Goal: Task Accomplishment & Management: Manage account settings

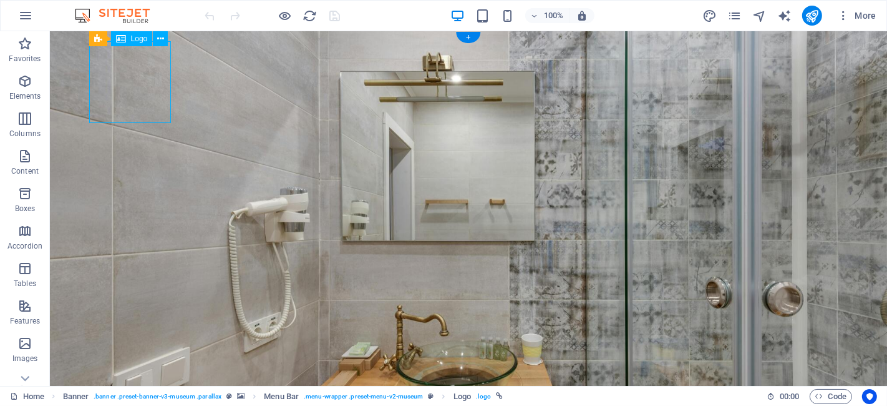
select select "px"
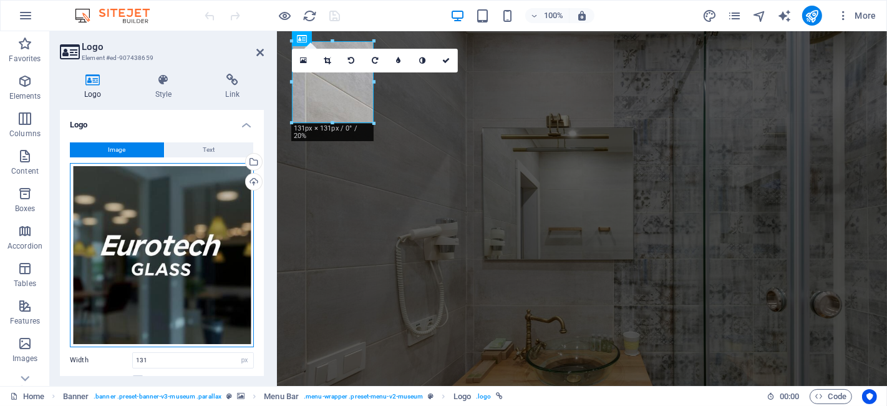
click at [155, 207] on div "Drag files here, click to choose files or select files from Files or our free s…" at bounding box center [162, 255] width 184 height 184
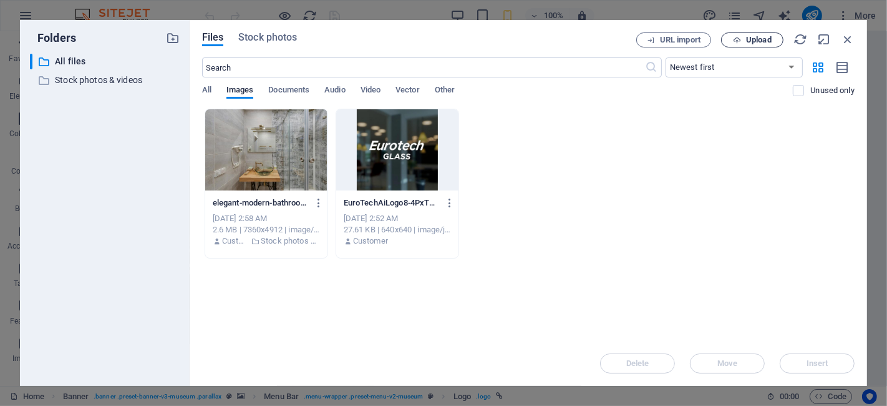
click at [731, 44] on button "Upload" at bounding box center [752, 39] width 62 height 15
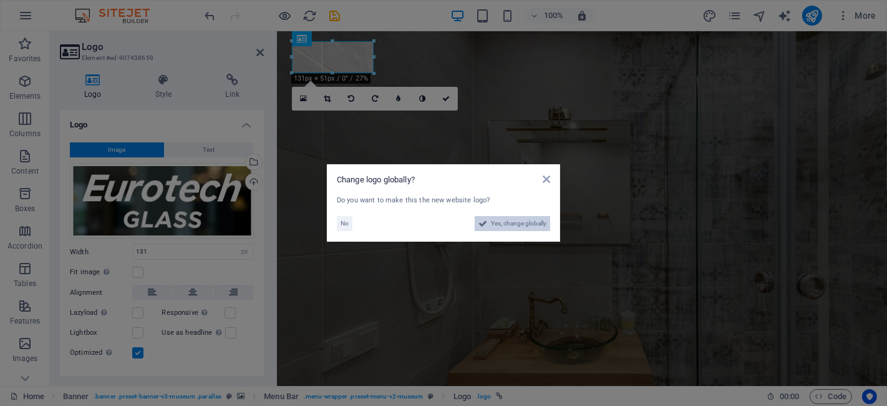
click at [515, 225] on span "Yes, change globally" at bounding box center [519, 223] width 56 height 15
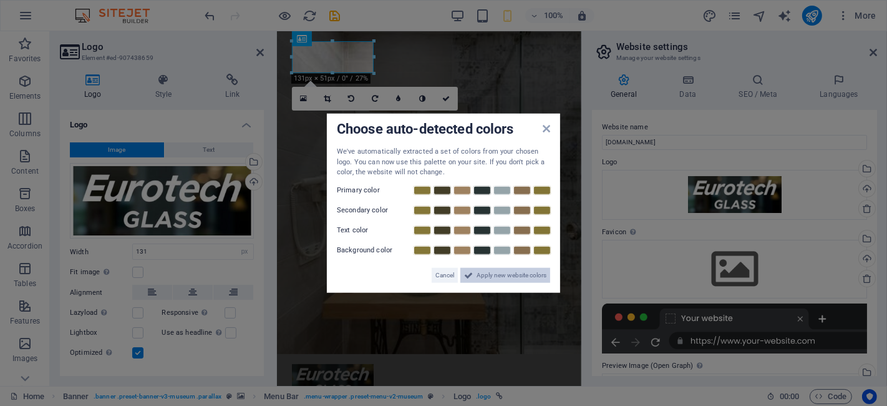
click at [489, 269] on span "Apply new website colors" at bounding box center [512, 274] width 70 height 15
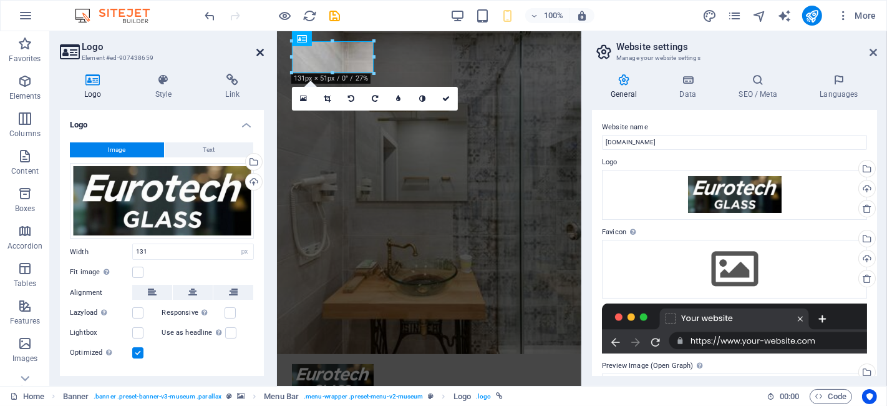
click at [260, 49] on icon at bounding box center [259, 52] width 7 height 10
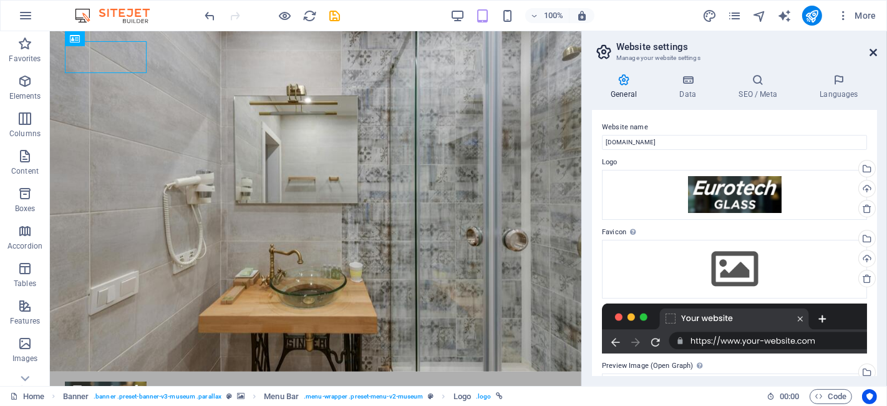
click at [871, 51] on icon at bounding box center [873, 52] width 7 height 10
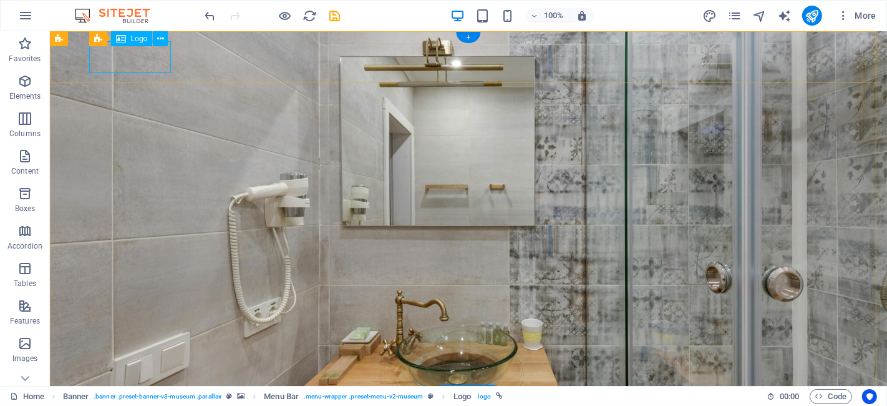
select select "px"
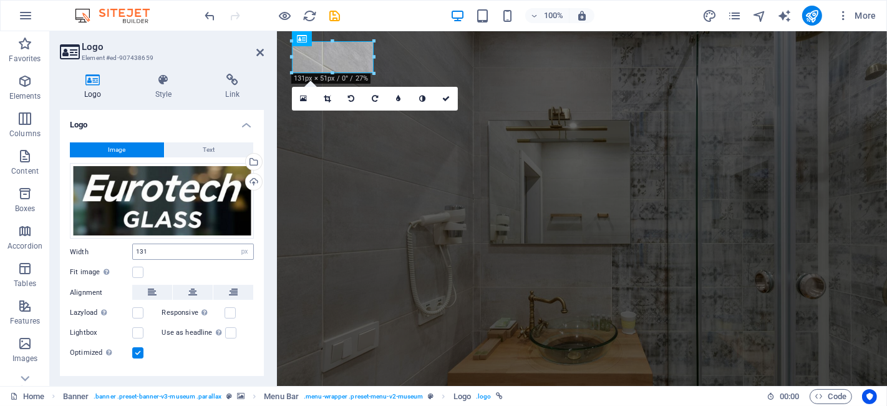
scroll to position [17, 0]
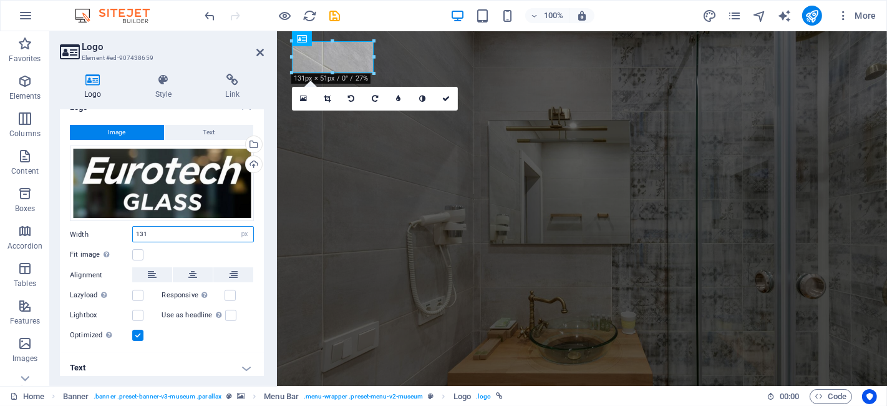
click at [187, 230] on input "131" at bounding box center [193, 234] width 120 height 15
click at [139, 331] on label at bounding box center [137, 334] width 11 height 11
click at [0, 0] on input "Optimized Images are compressed to improve page speed." at bounding box center [0, 0] width 0 height 0
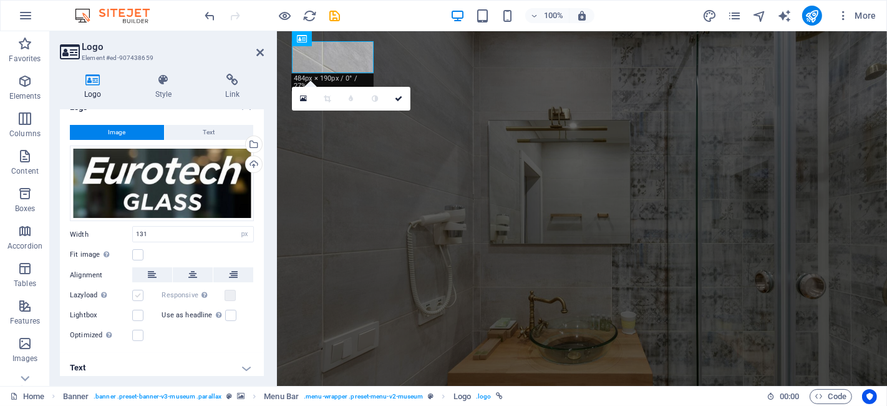
click at [139, 292] on label at bounding box center [137, 295] width 11 height 11
click at [0, 0] on input "Lazyload Loading images after the page loads improves page speed." at bounding box center [0, 0] width 0 height 0
click at [396, 99] on icon at bounding box center [398, 98] width 7 height 7
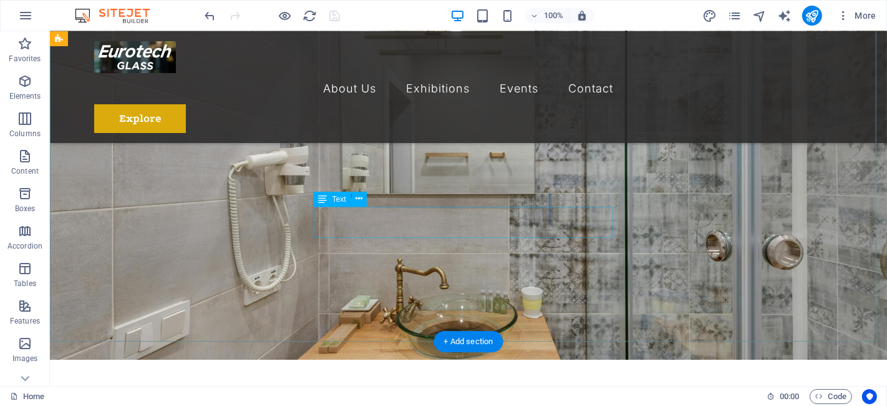
scroll to position [62, 0]
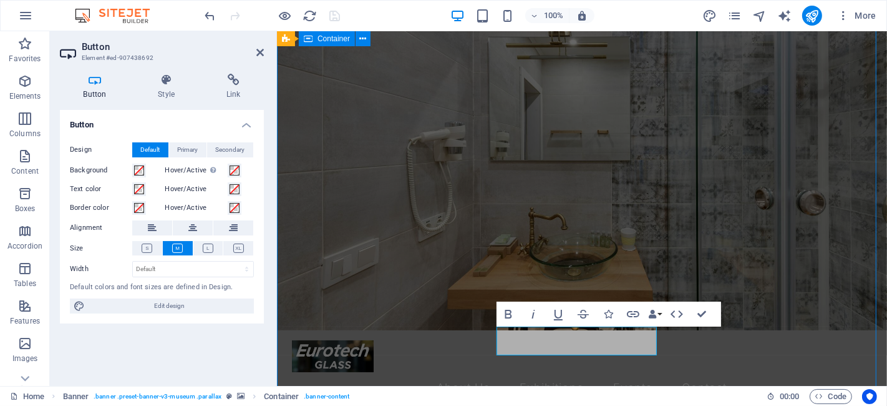
scroll to position [0, 0]
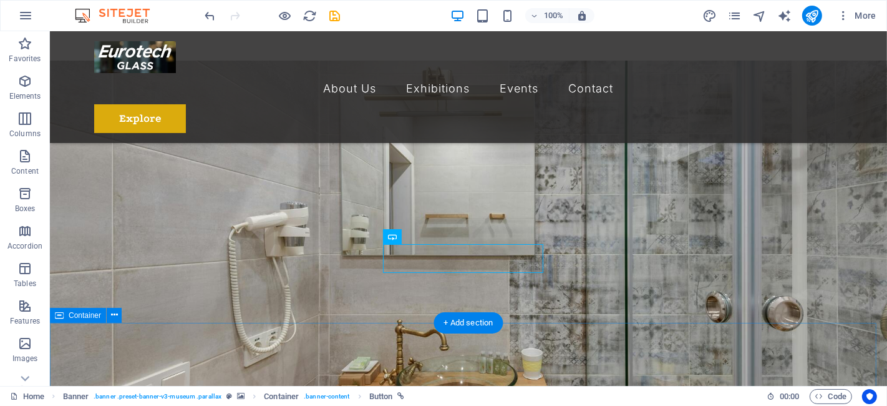
scroll to position [74, 0]
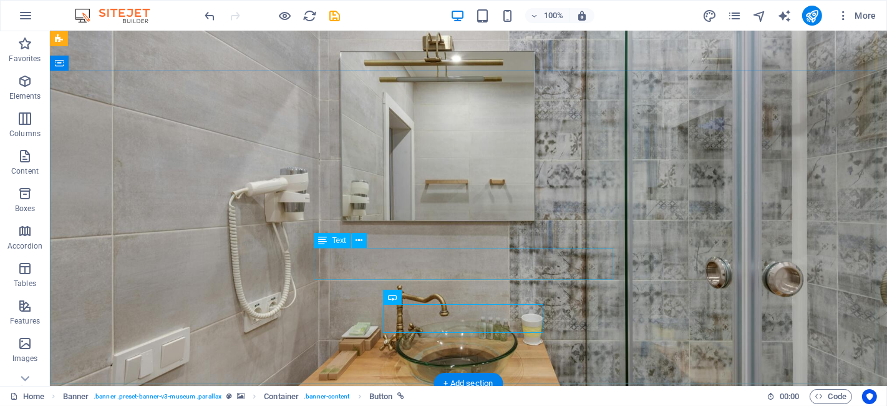
scroll to position [36, 0]
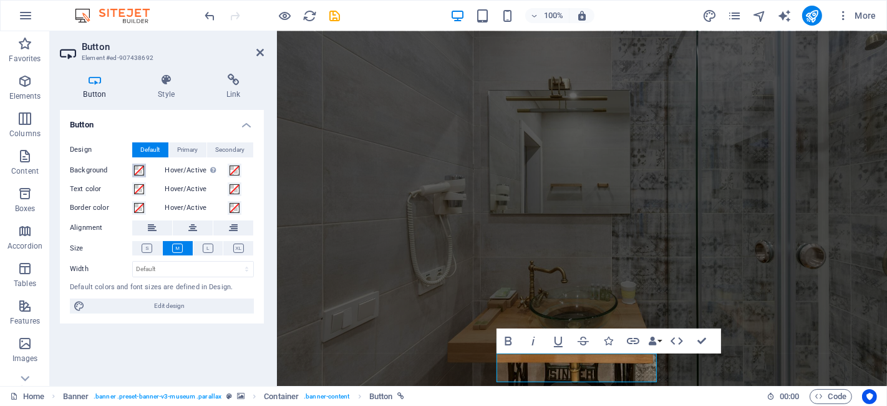
click at [141, 174] on span at bounding box center [139, 170] width 10 height 10
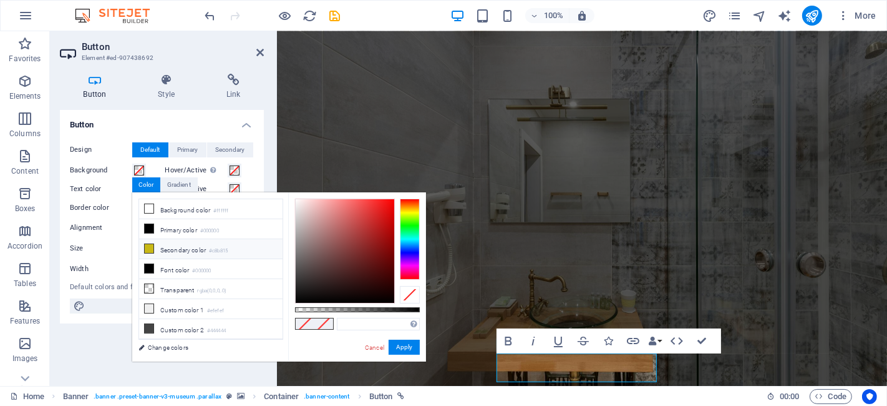
click at [191, 245] on li "Secondary color #c8b815" at bounding box center [211, 249] width 144 height 20
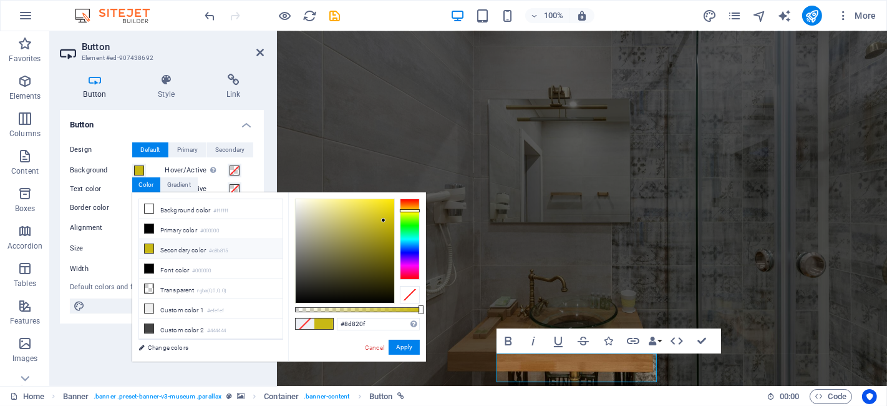
click at [383, 245] on div at bounding box center [345, 251] width 99 height 104
type input "#8d580f"
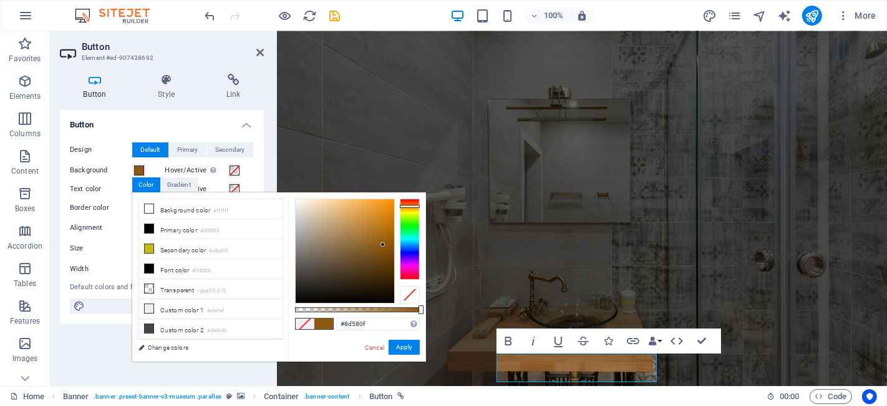
click at [412, 206] on div at bounding box center [410, 238] width 20 height 81
click at [404, 346] on button "Apply" at bounding box center [404, 346] width 31 height 15
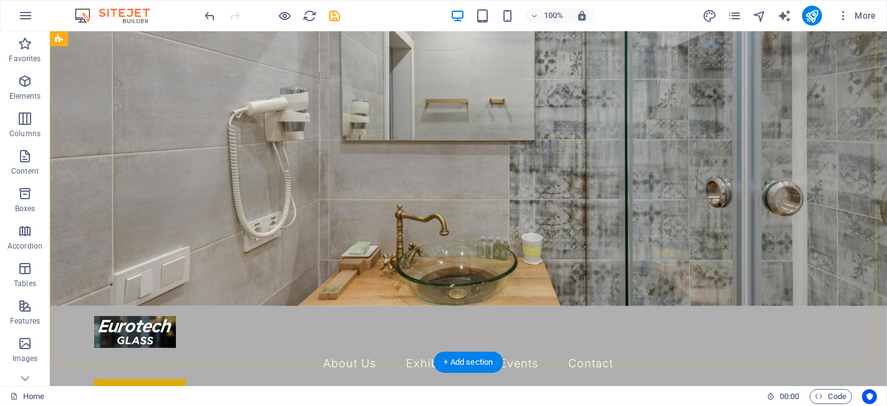
scroll to position [0, 0]
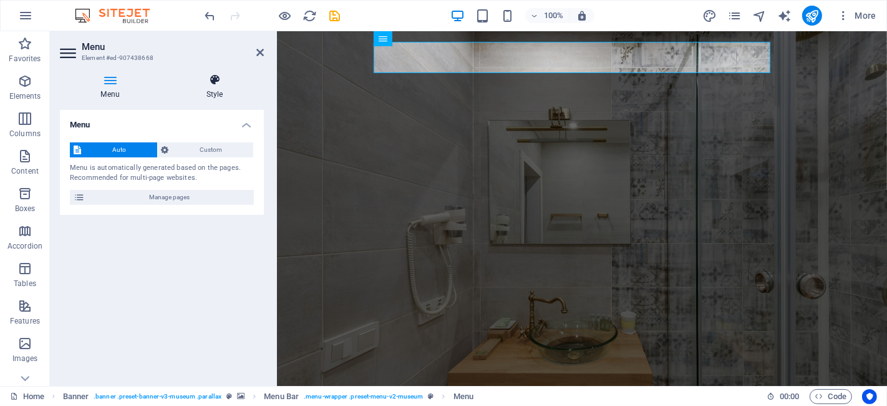
click at [210, 95] on h4 "Style" at bounding box center [214, 87] width 99 height 26
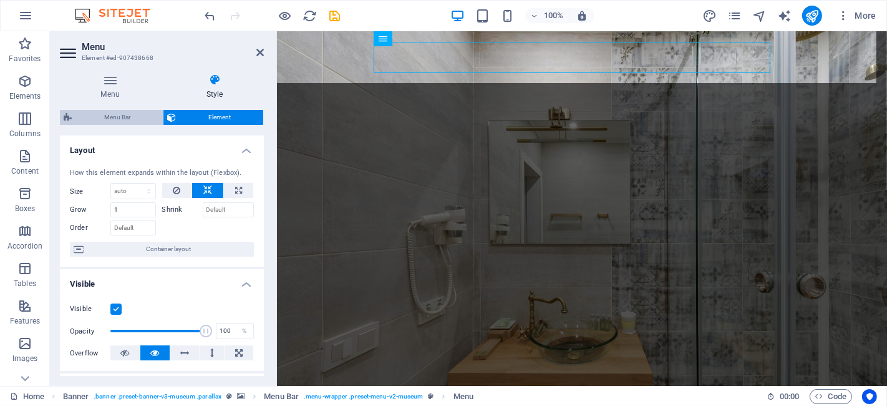
click at [110, 119] on span "Menu Bar" at bounding box center [118, 117] width 84 height 15
select select "rem"
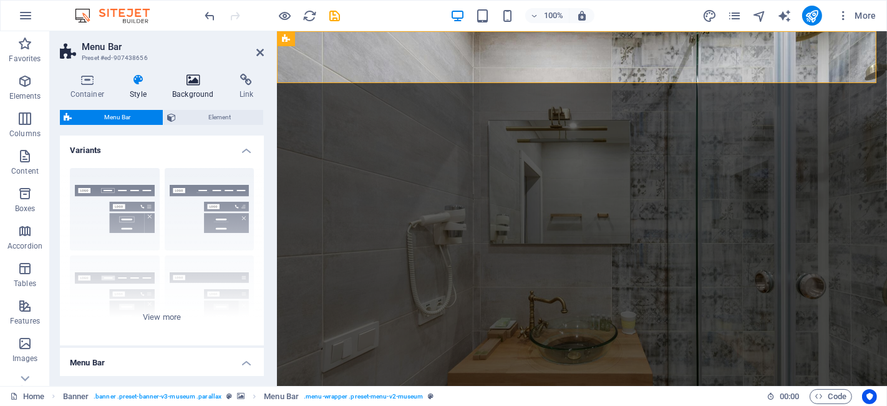
click at [192, 88] on h4 "Background" at bounding box center [195, 87] width 67 height 26
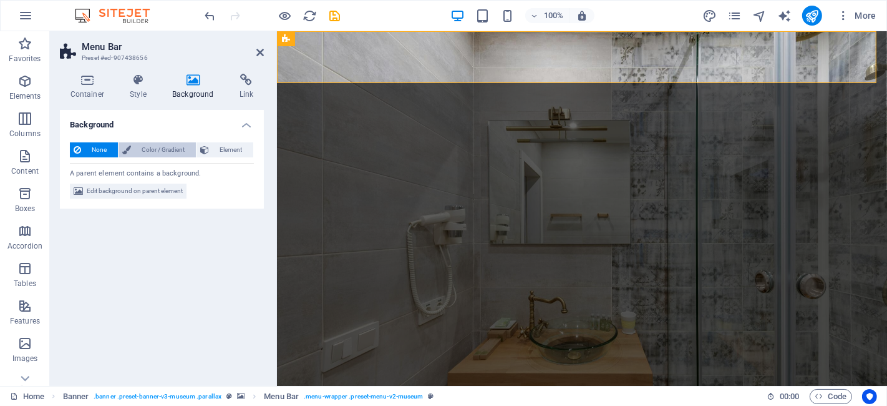
click at [156, 148] on span "Color / Gradient" at bounding box center [163, 149] width 57 height 15
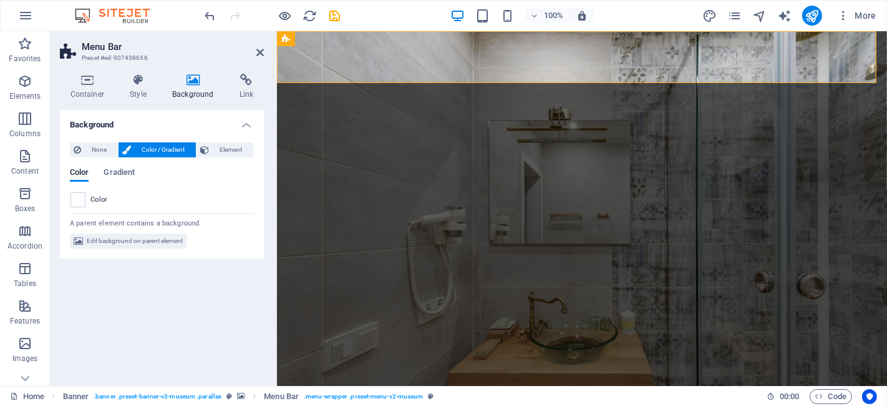
click at [71, 207] on div "None Color / Gradient Element Stretch background to full-width Color overlay Pl…" at bounding box center [162, 195] width 204 height 127
click at [120, 164] on div "Color Gradient Color" at bounding box center [162, 183] width 184 height 50
click at [117, 173] on span "Gradient" at bounding box center [119, 173] width 31 height 17
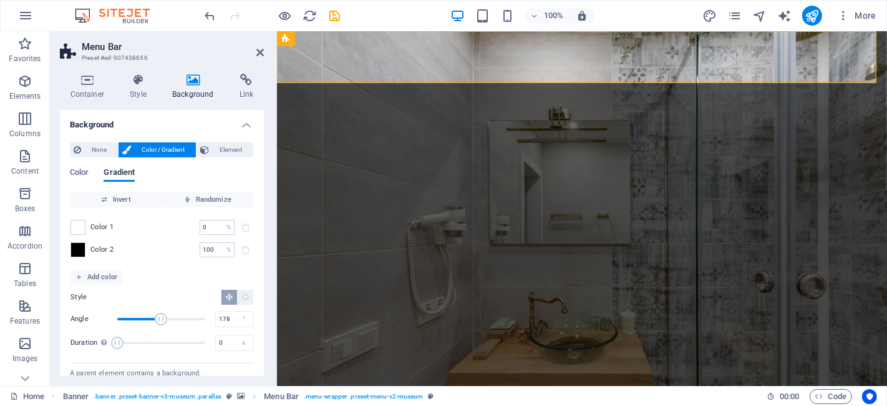
type input "181"
drag, startPoint x: 145, startPoint y: 321, endPoint x: 160, endPoint y: 321, distance: 15.0
click at [160, 321] on span "Angle" at bounding box center [161, 319] width 12 height 12
click at [80, 222] on span at bounding box center [78, 227] width 14 height 14
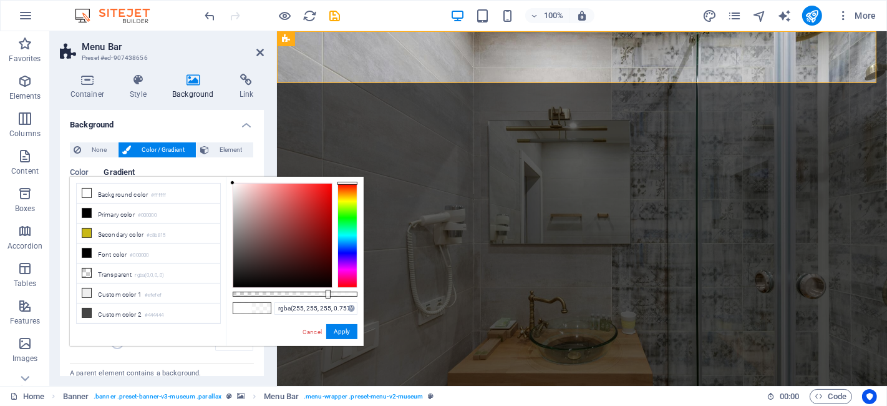
click at [327, 292] on div at bounding box center [295, 293] width 125 height 5
click at [334, 291] on div at bounding box center [295, 293] width 125 height 5
type input "rgba(255, 255, 255, 0.772)"
click at [329, 295] on div at bounding box center [295, 293] width 125 height 5
click at [165, 163] on div "Color Gradient Color Invert Randomize Color 1 0 % ​ Color 2 100 % ​ Add color S…" at bounding box center [162, 258] width 184 height 200
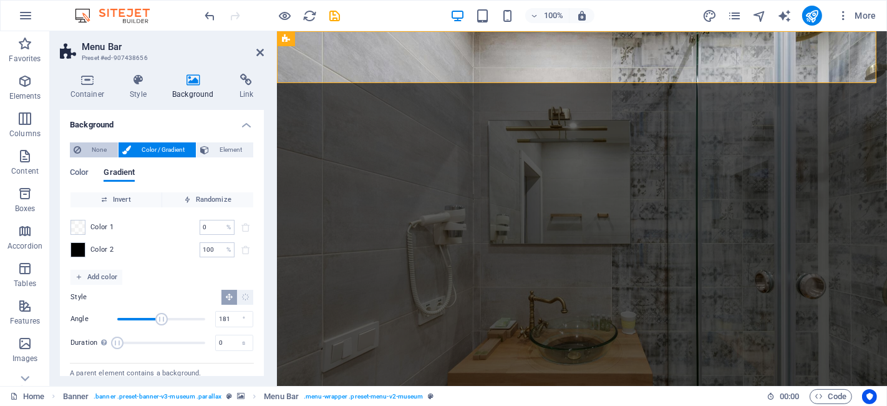
click at [100, 152] on span "None" at bounding box center [99, 149] width 29 height 15
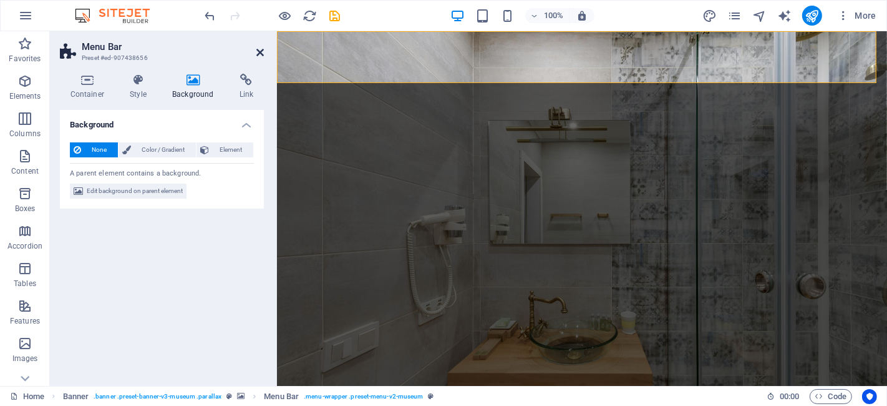
click at [260, 49] on icon at bounding box center [259, 52] width 7 height 10
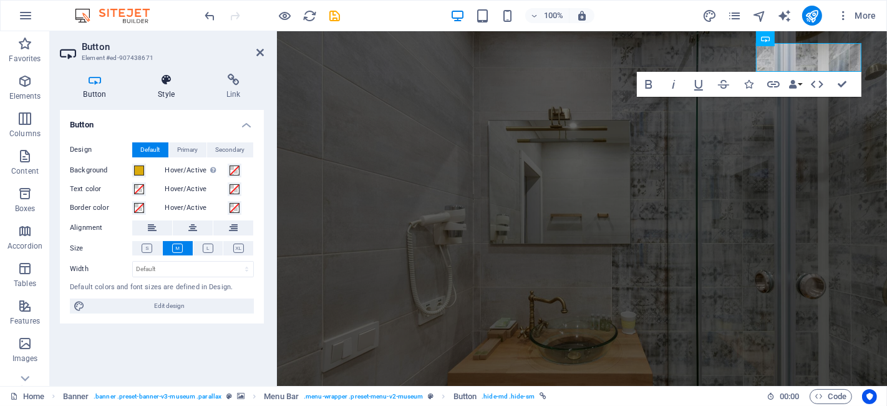
click at [159, 82] on icon at bounding box center [167, 80] width 64 height 12
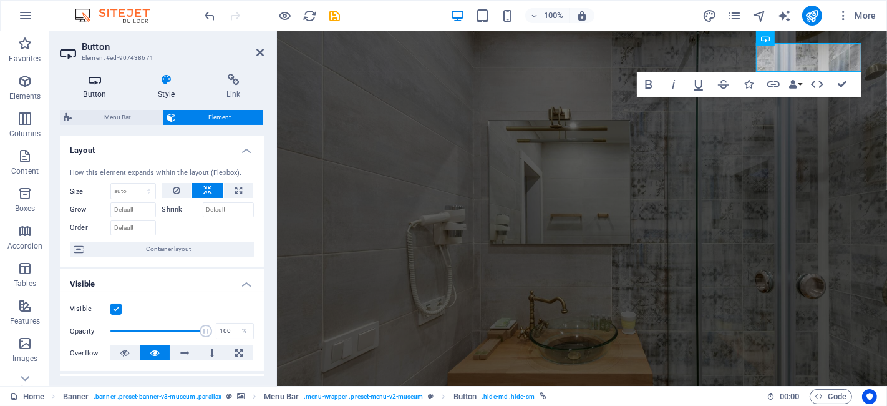
click at [103, 82] on icon at bounding box center [95, 80] width 70 height 12
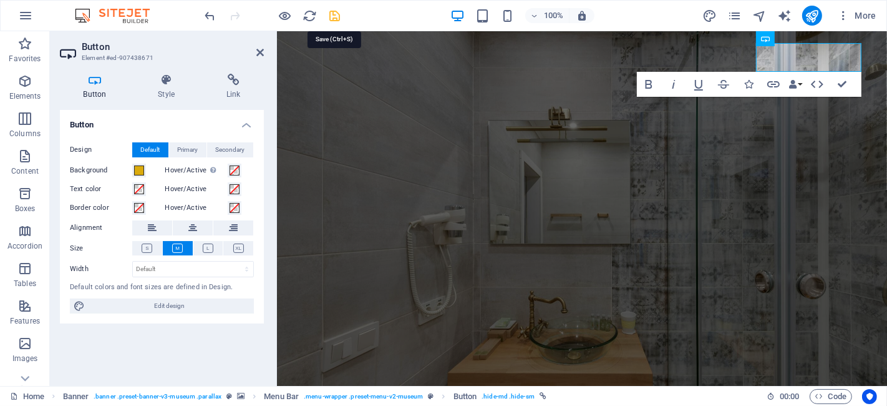
click at [334, 17] on icon "save" at bounding box center [335, 16] width 14 height 14
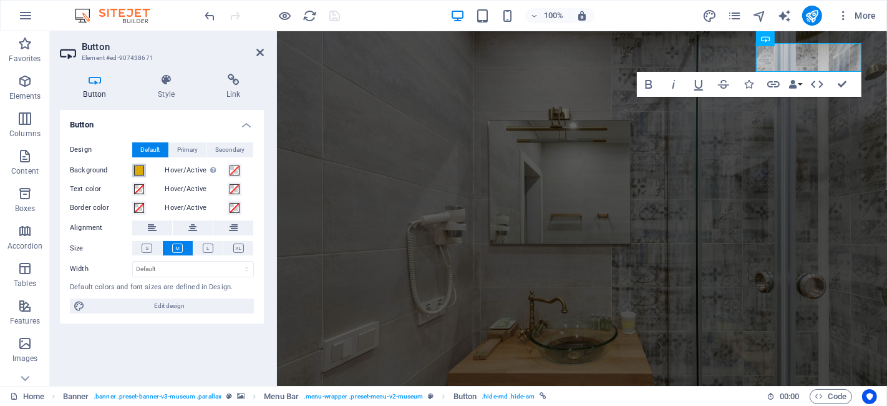
click at [140, 170] on span at bounding box center [139, 170] width 10 height 10
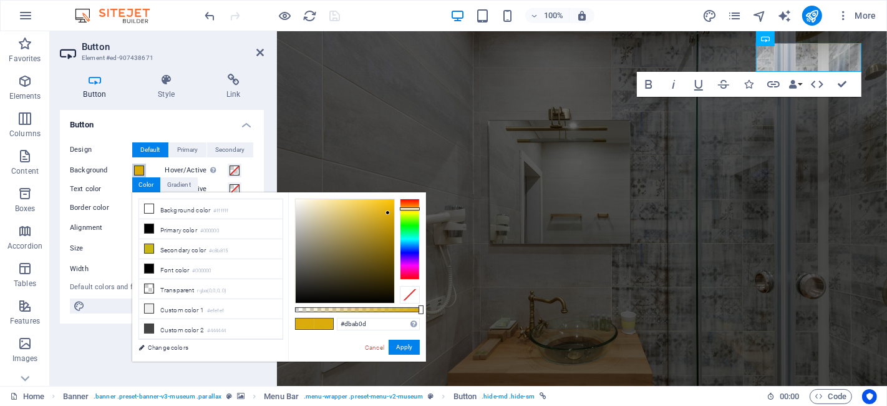
type input "#bc9512"
click at [384, 225] on div at bounding box center [345, 251] width 99 height 104
click at [407, 343] on button "Apply" at bounding box center [404, 346] width 31 height 15
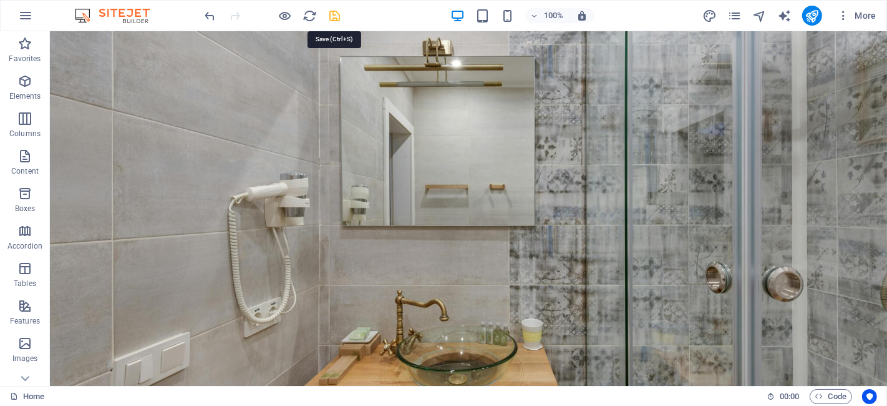
click at [334, 19] on icon "save" at bounding box center [335, 16] width 14 height 14
